Goal: Task Accomplishment & Management: Use online tool/utility

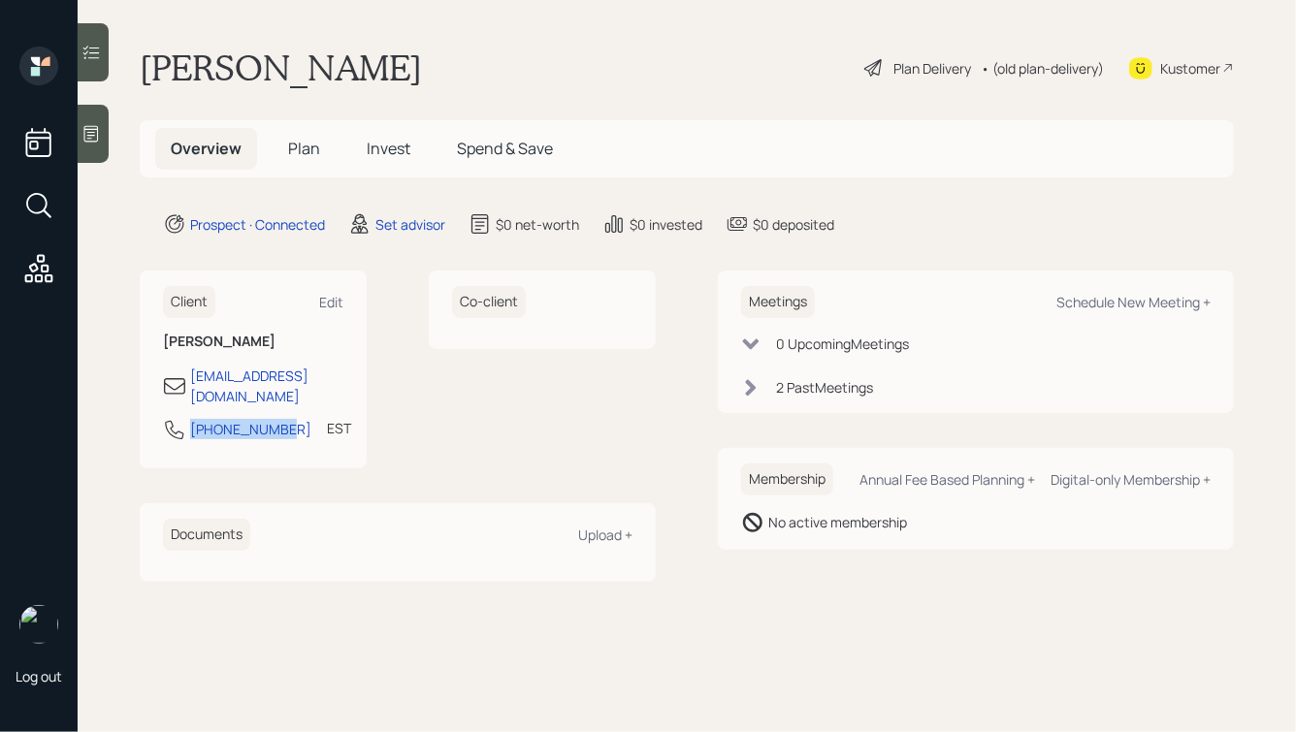
drag, startPoint x: 279, startPoint y: 415, endPoint x: 169, endPoint y: 415, distance: 110.6
click at [169, 418] on div "[PHONE_NUMBER] EST Currently 3:23 PM" at bounding box center [253, 435] width 180 height 35
copy div "[PHONE_NUMBER]"
click at [1092, 306] on div "Schedule New Meeting +" at bounding box center [1133, 302] width 154 height 18
select select "round-[PERSON_NAME]"
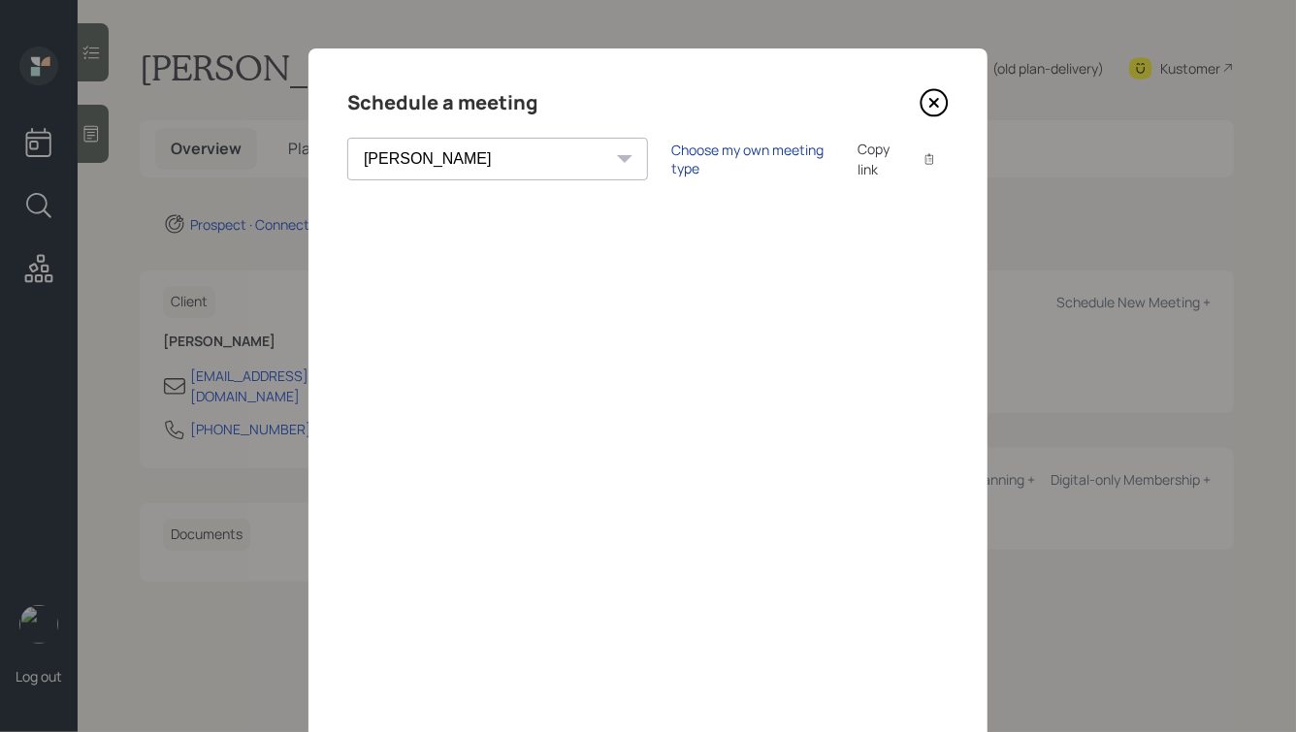
click at [671, 155] on div "Choose my own meeting type" at bounding box center [752, 159] width 163 height 37
click at [705, 155] on div "Use meeting type for lifecycle stage" at bounding box center [816, 159] width 223 height 18
click at [671, 155] on div "Choose my own meeting type" at bounding box center [752, 159] width 163 height 37
